Goal: Task Accomplishment & Management: Manage account settings

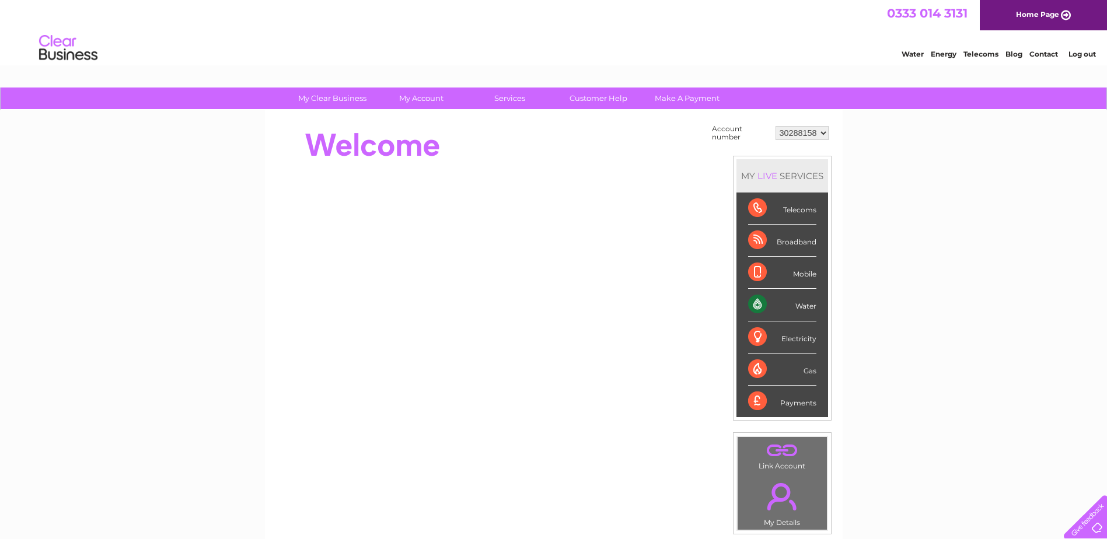
click at [772, 309] on div "Water" at bounding box center [782, 305] width 68 height 32
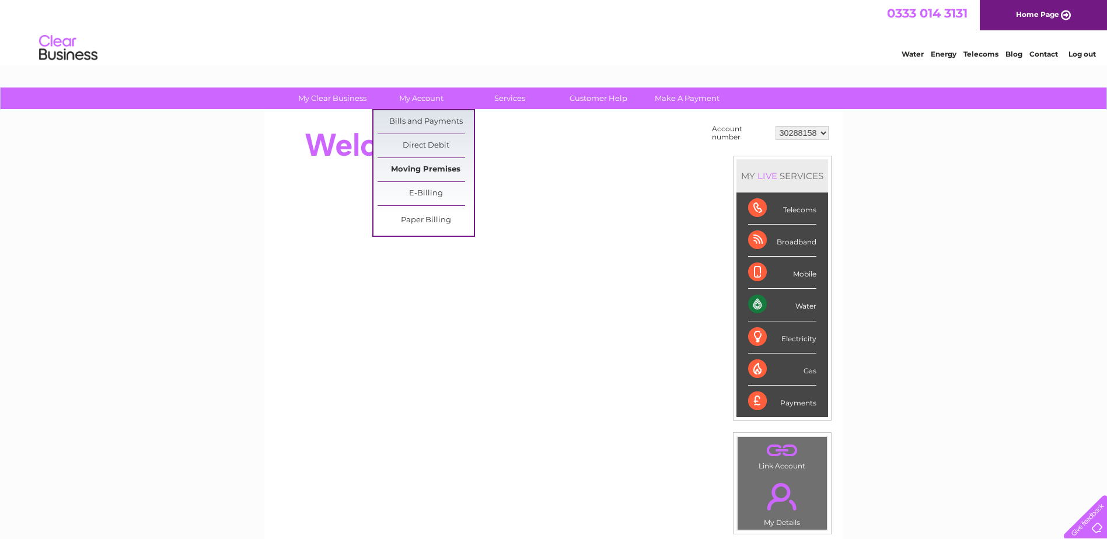
click at [421, 172] on link "Moving Premises" at bounding box center [426, 169] width 96 height 23
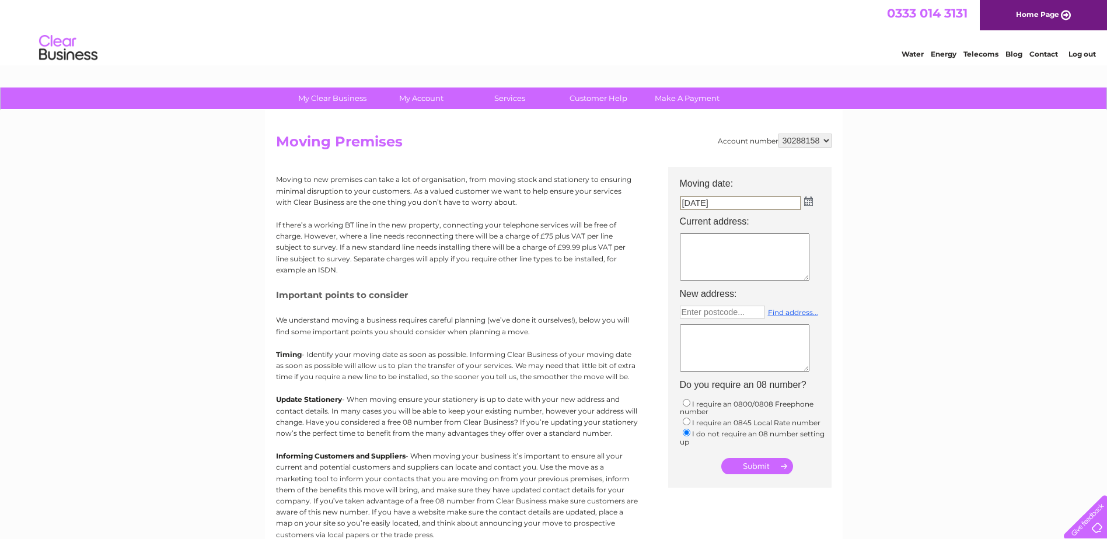
click at [789, 207] on input "04/09/2025" at bounding box center [740, 203] width 121 height 14
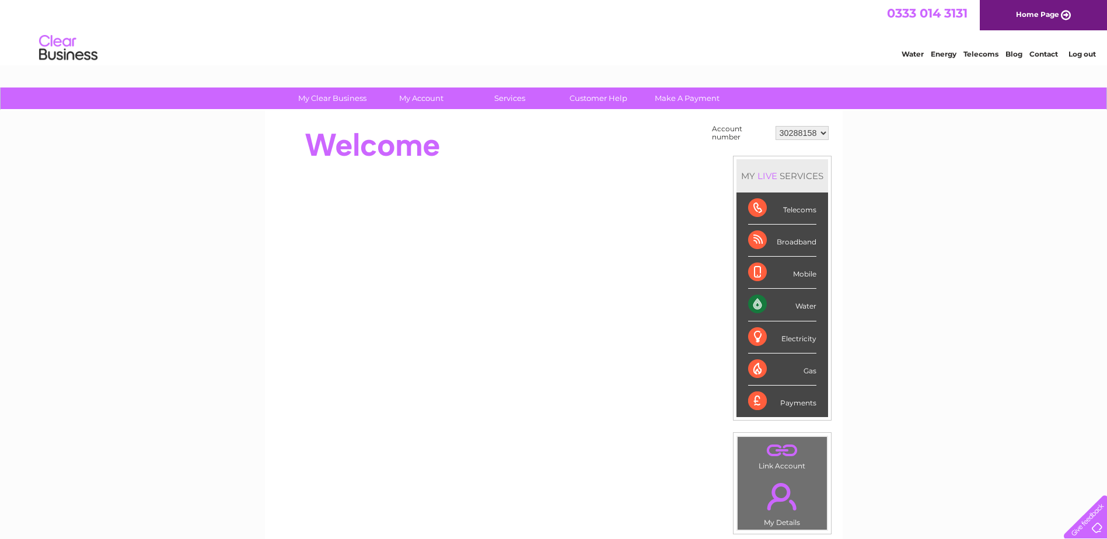
click at [766, 307] on div "Water" at bounding box center [782, 305] width 68 height 32
click at [771, 302] on div "Water" at bounding box center [782, 305] width 68 height 32
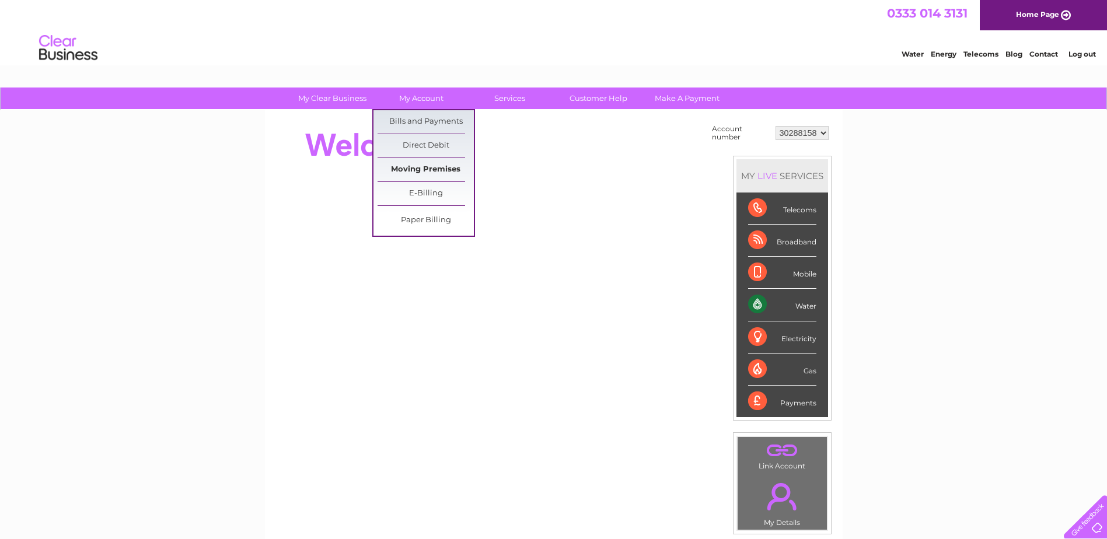
click at [428, 164] on link "Moving Premises" at bounding box center [426, 169] width 96 height 23
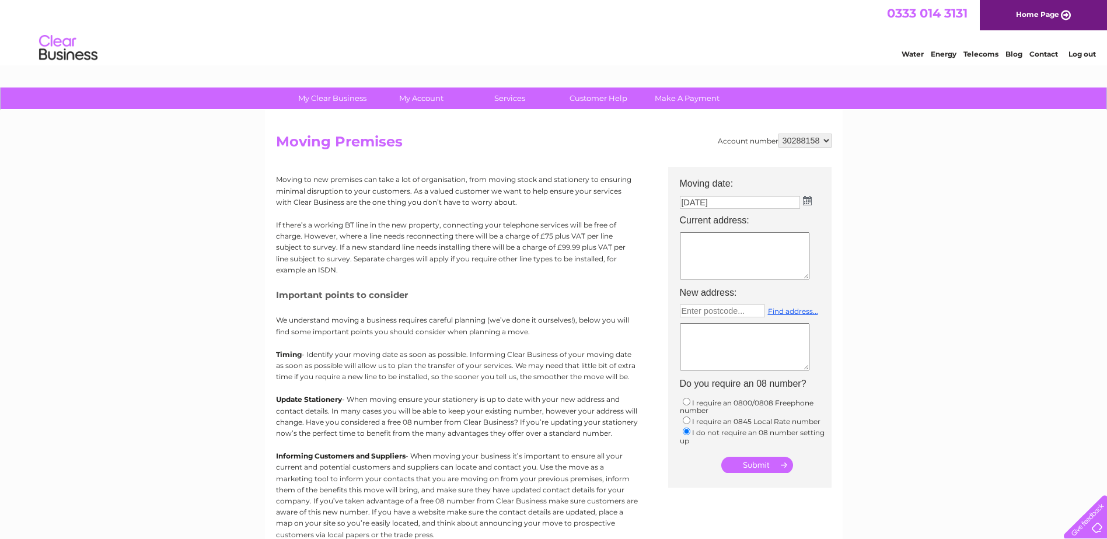
click at [728, 201] on input "04/09/2025" at bounding box center [740, 202] width 120 height 13
drag, startPoint x: 728, startPoint y: 201, endPoint x: 663, endPoint y: 194, distance: 65.7
click at [663, 194] on div "Account number 30288158 Moving Premises Moving to new premises can take a lot o…" at bounding box center [554, 347] width 556 height 427
click at [806, 203] on img at bounding box center [807, 200] width 9 height 9
click at [686, 214] on div "Prev Next September 2025" at bounding box center [745, 220] width 127 height 18
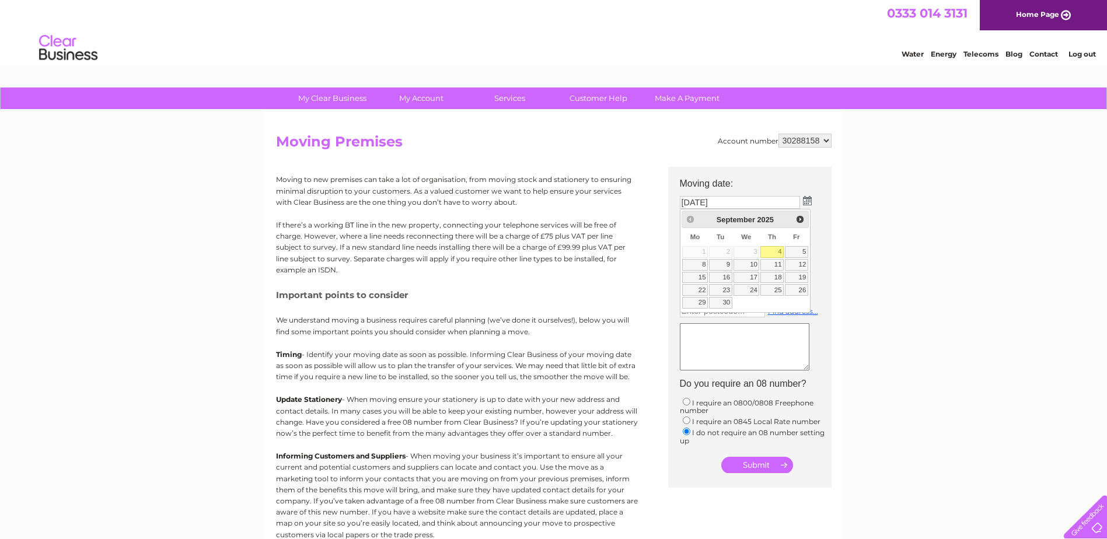
click at [688, 216] on div "Prev Next September 2025" at bounding box center [745, 220] width 127 height 18
click at [737, 201] on input "04/09/2025" at bounding box center [740, 202] width 120 height 13
drag, startPoint x: 751, startPoint y: 203, endPoint x: 626, endPoint y: 199, distance: 125.6
click at [626, 199] on div "Account number 30288158 Moving Premises Moving to new premises can take a lot o…" at bounding box center [554, 347] width 556 height 427
click at [771, 468] on input "submit" at bounding box center [758, 466] width 72 height 16
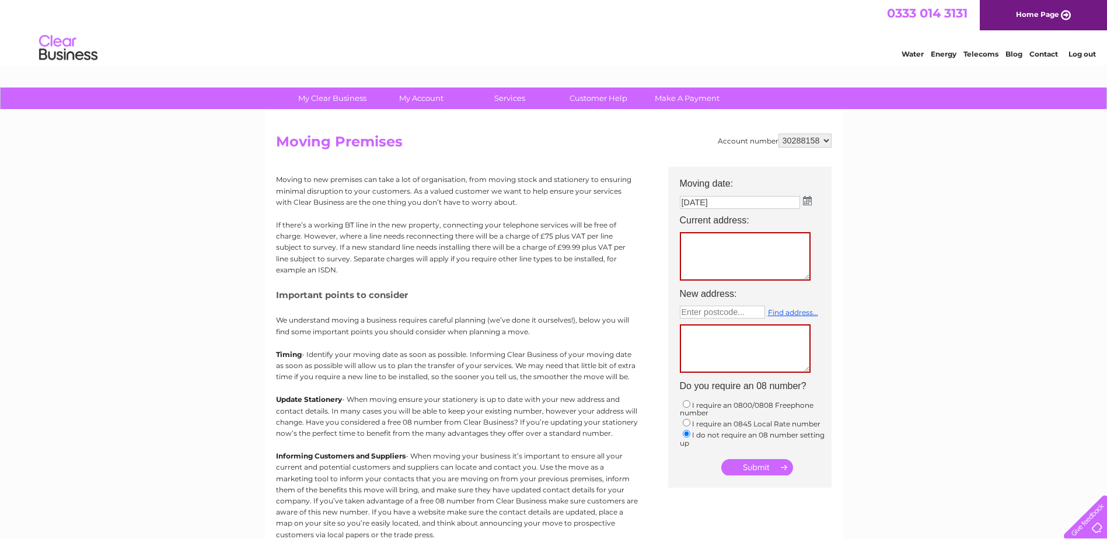
click at [731, 203] on input "04/09/2025" at bounding box center [740, 202] width 120 height 13
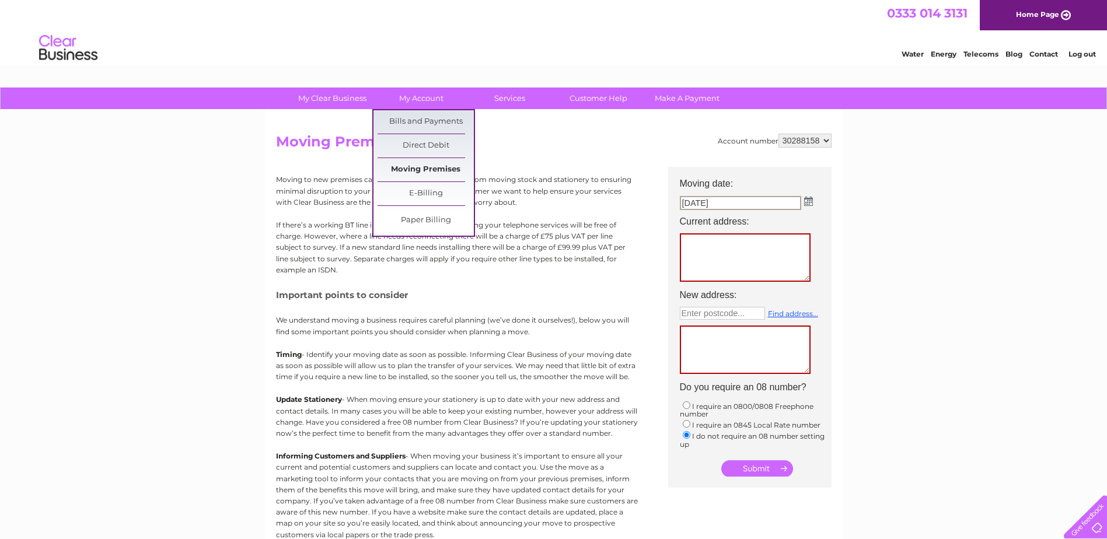
click at [426, 168] on link "Moving Premises" at bounding box center [426, 169] width 96 height 23
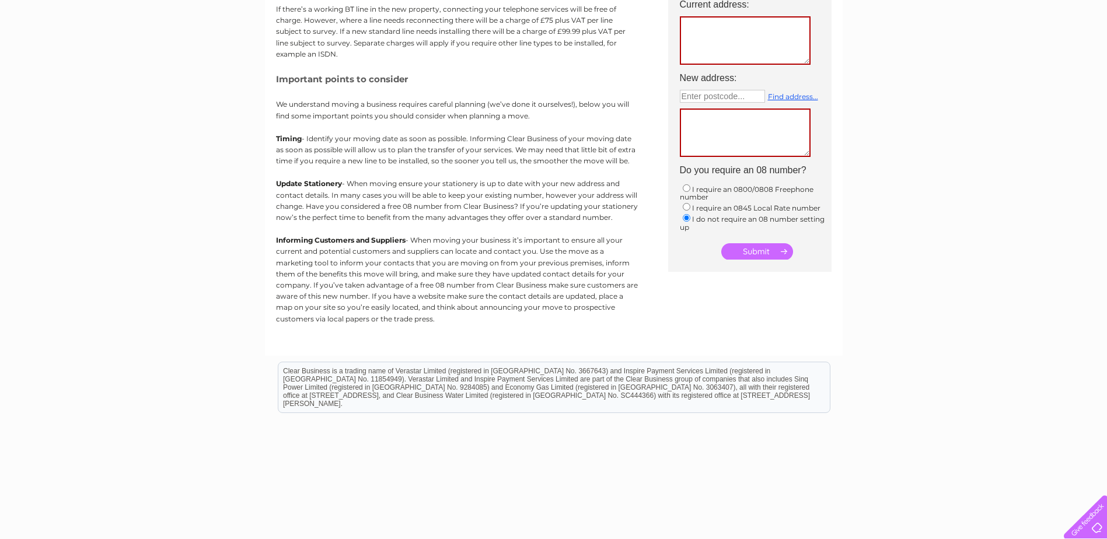
scroll to position [233, 0]
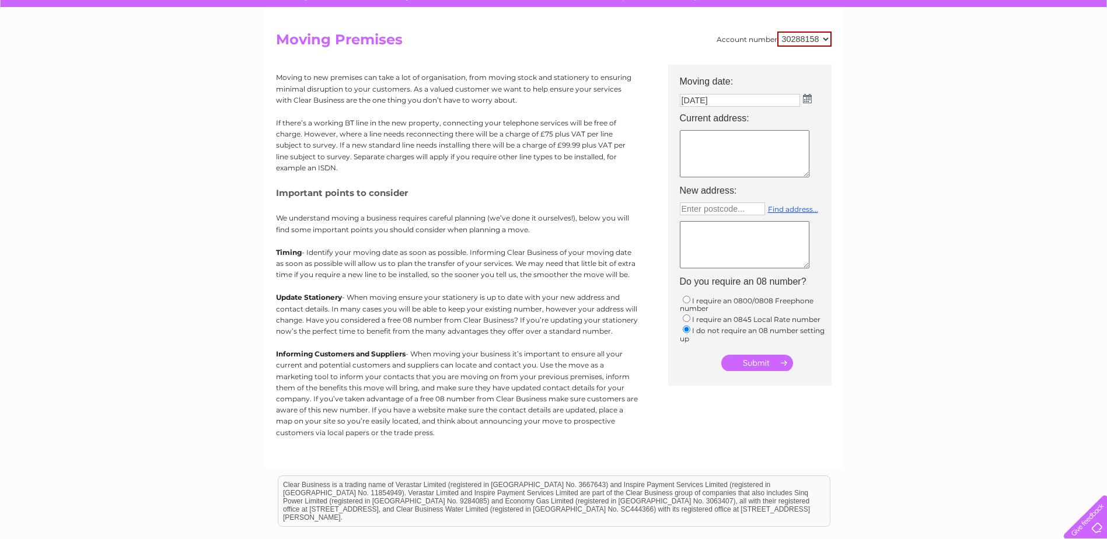
scroll to position [117, 0]
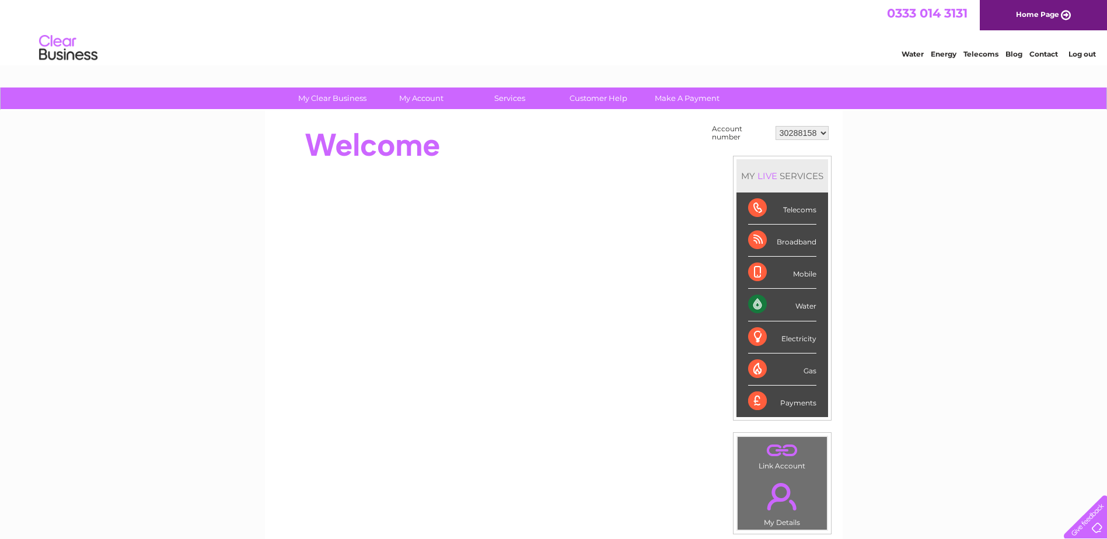
click at [797, 305] on div "Water" at bounding box center [782, 305] width 68 height 32
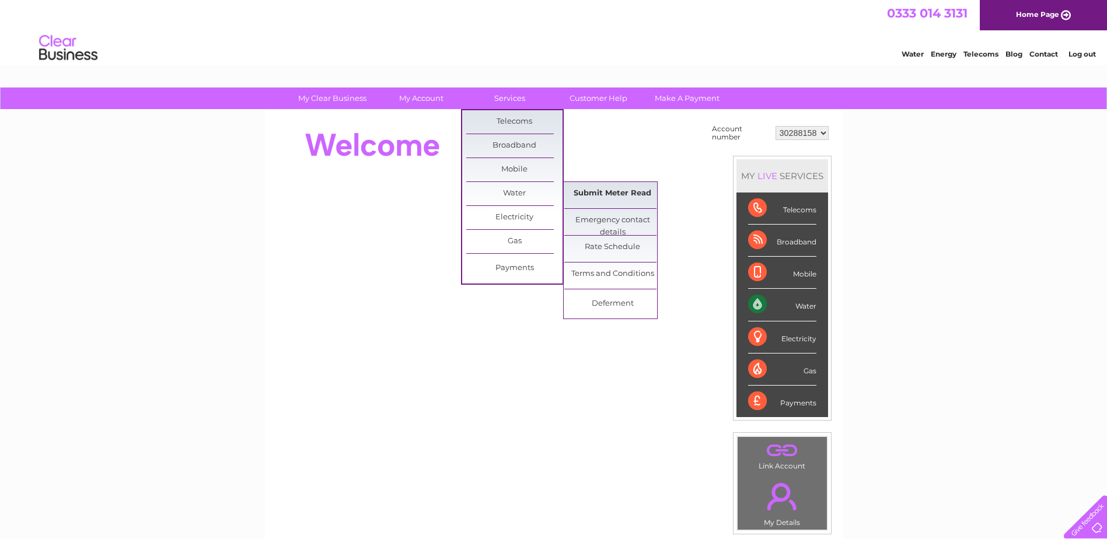
click at [598, 196] on link "Submit Meter Read" at bounding box center [612, 193] width 96 height 23
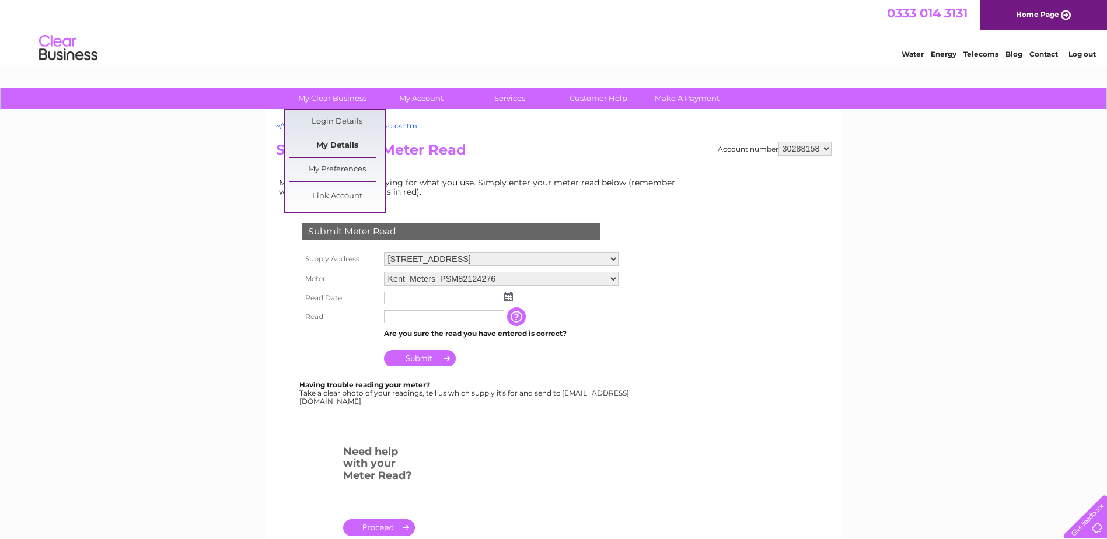
click at [334, 144] on link "My Details" at bounding box center [337, 145] width 96 height 23
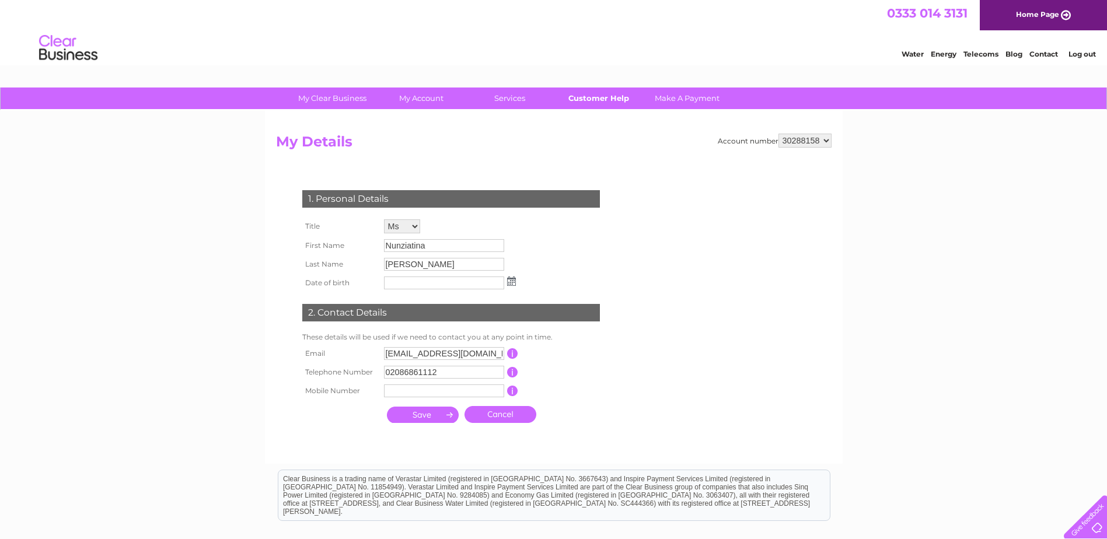
click at [623, 96] on link "Customer Help" at bounding box center [598, 99] width 96 height 22
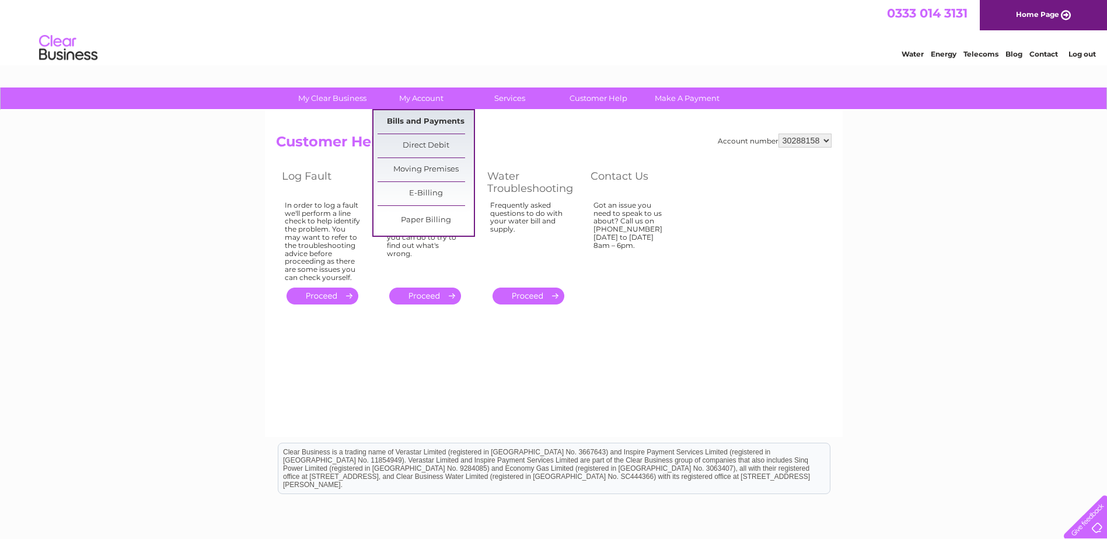
click at [417, 119] on link "Bills and Payments" at bounding box center [426, 121] width 96 height 23
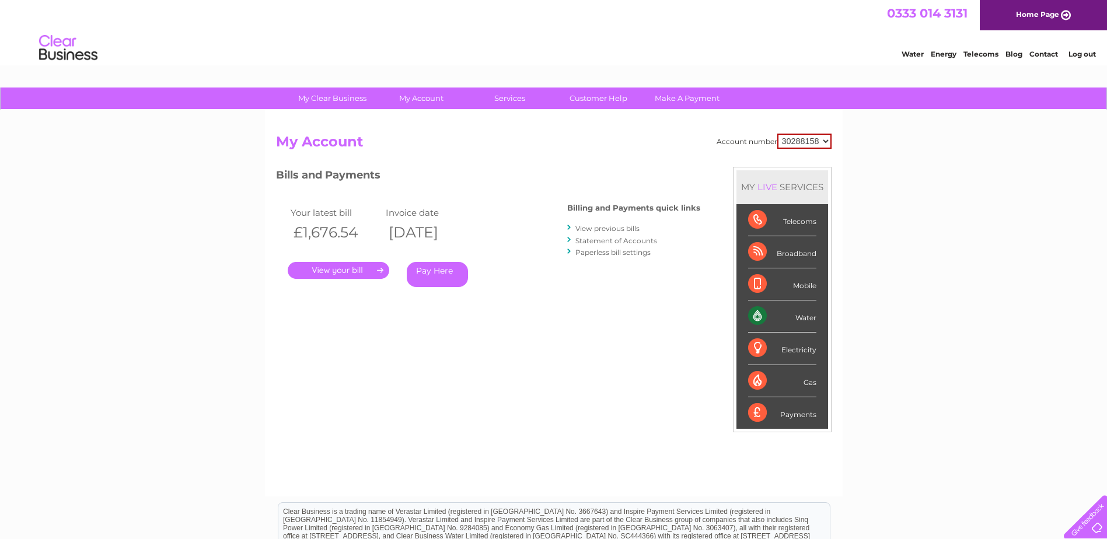
click at [600, 242] on link "Statement of Accounts" at bounding box center [617, 240] width 82 height 9
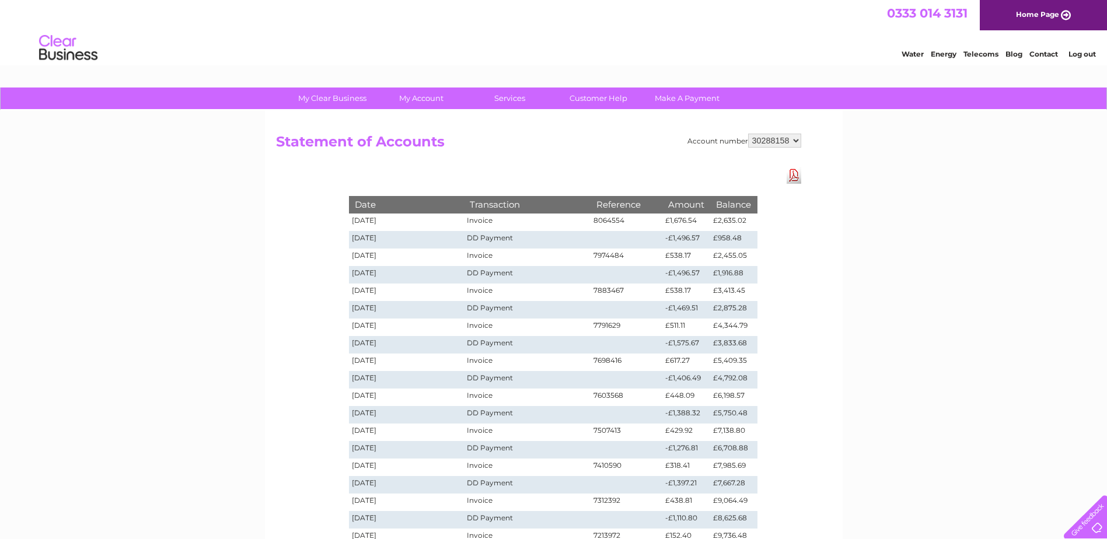
click at [370, 221] on td "[DATE]" at bounding box center [407, 223] width 116 height 18
